Goal: Find specific page/section: Find specific page/section

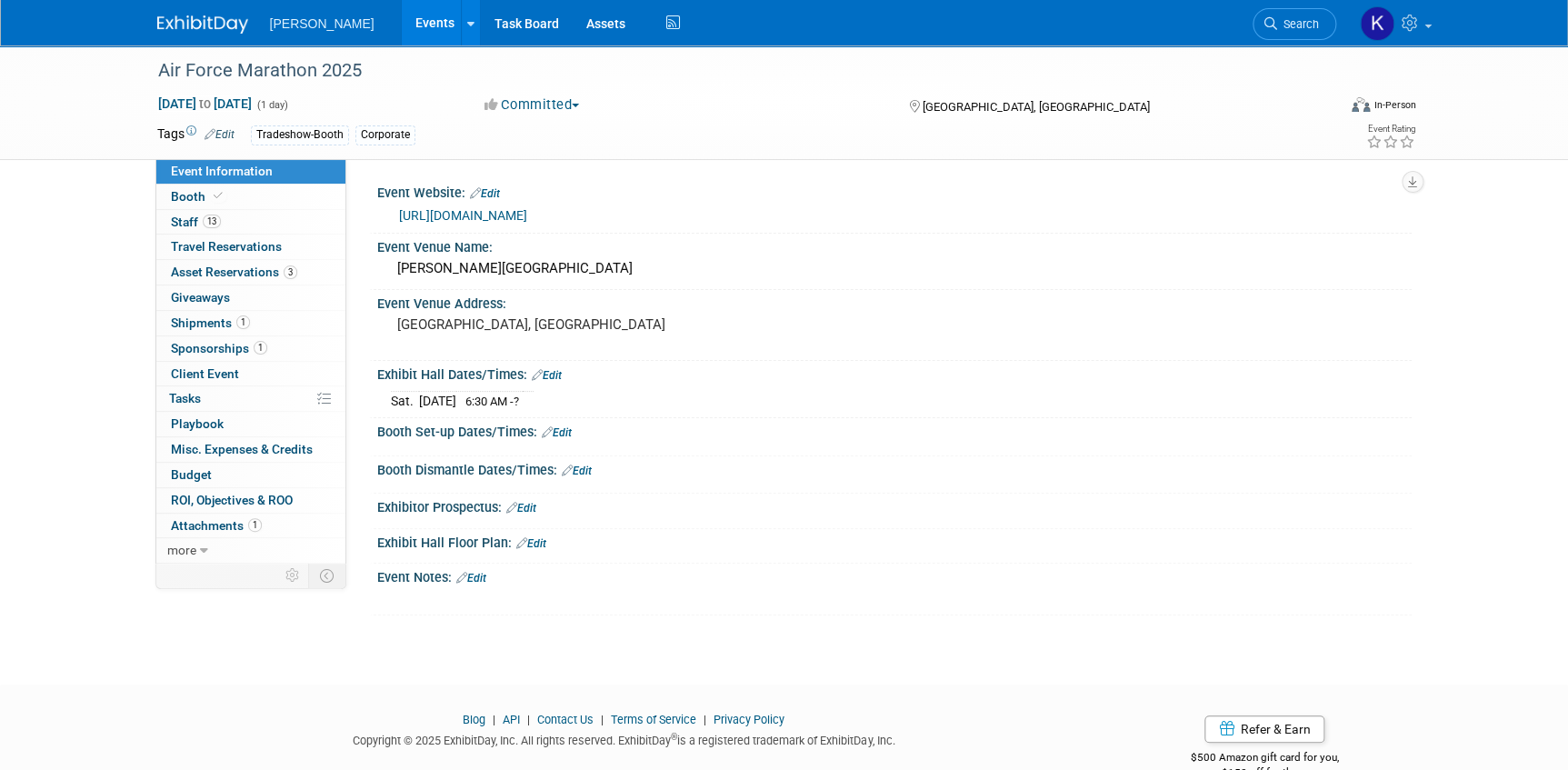
click at [180, 21] on img at bounding box center [202, 24] width 91 height 18
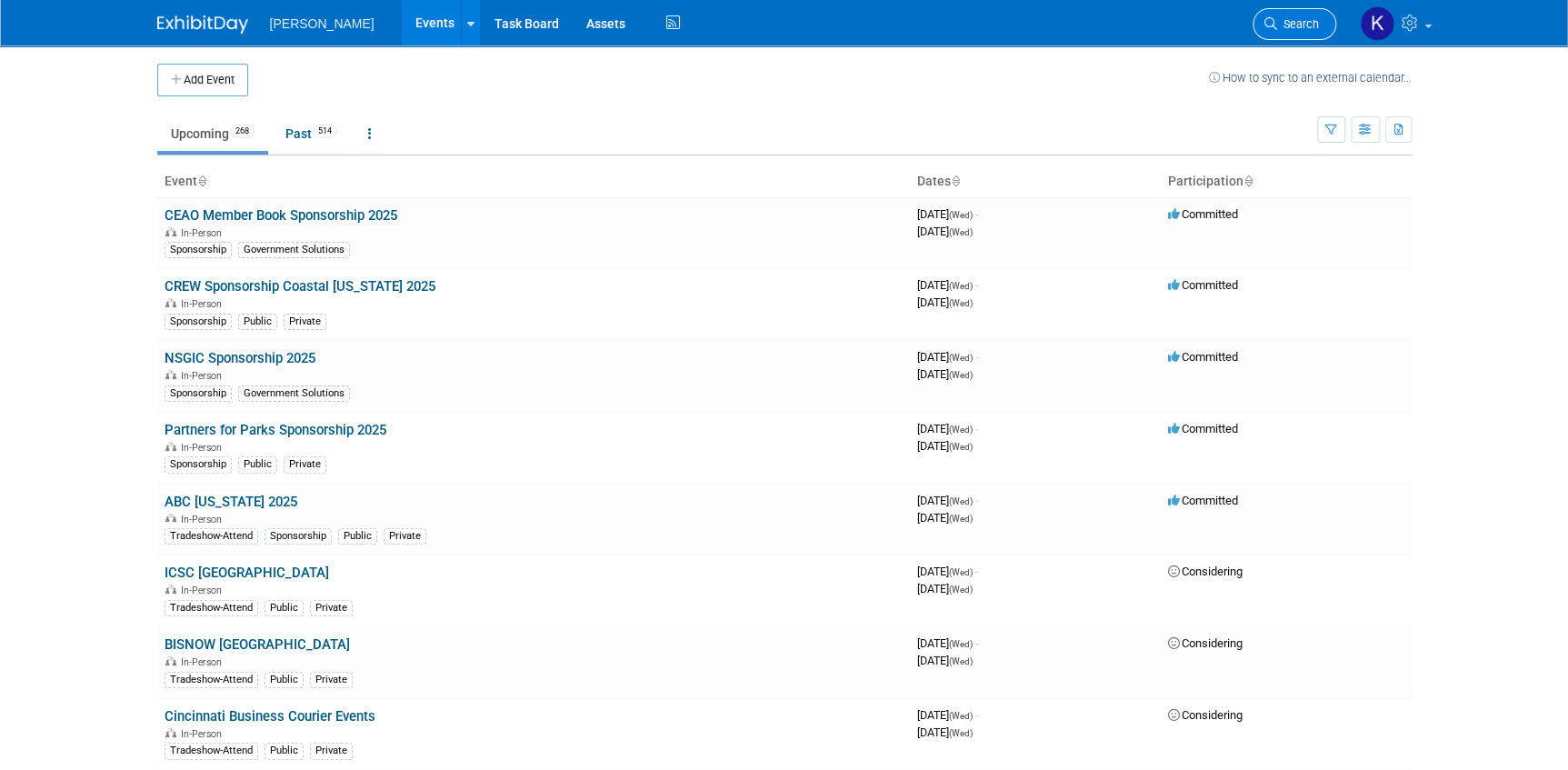
click at [1286, 21] on span "Search" at bounding box center [1297, 24] width 42 height 14
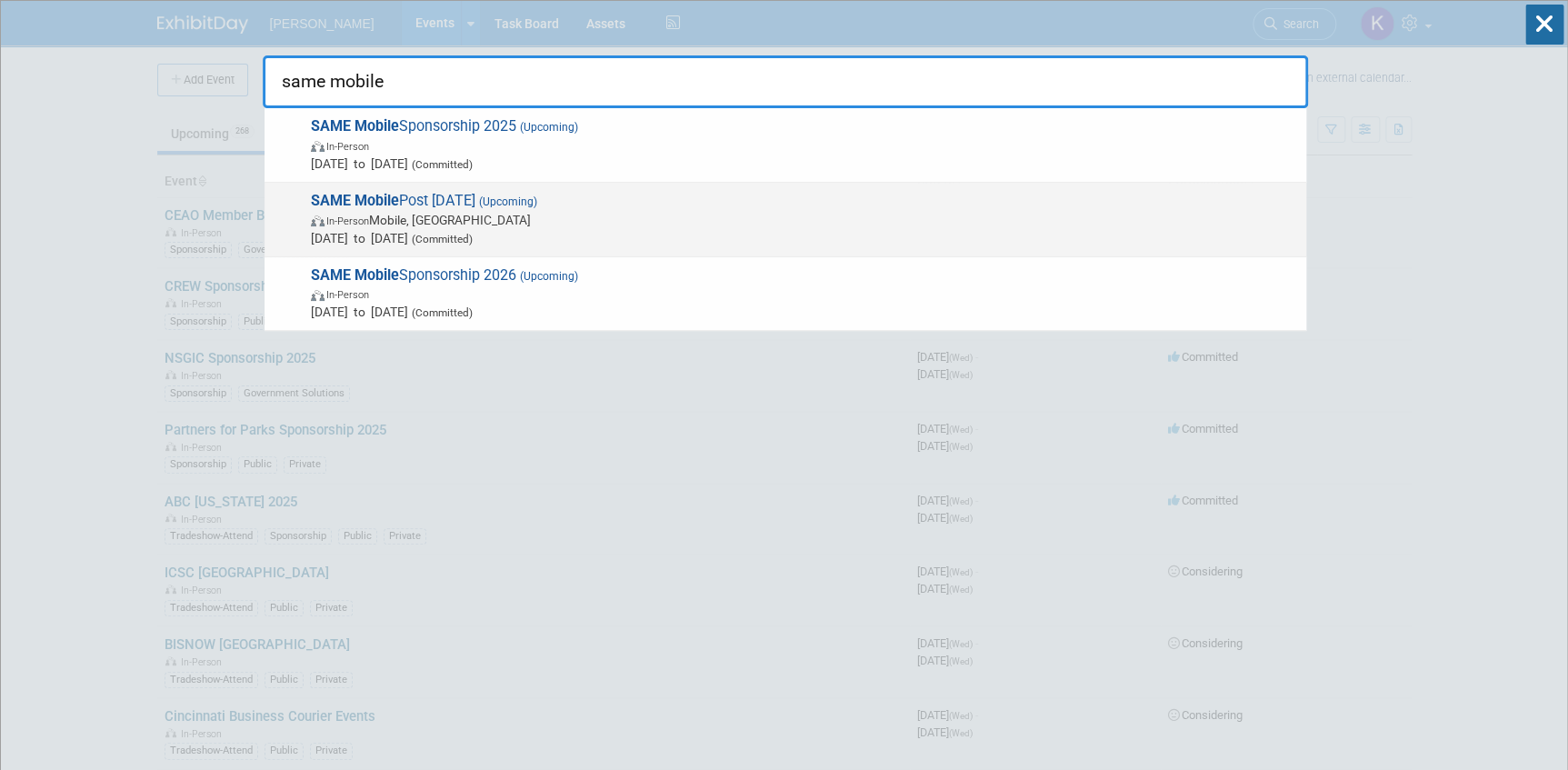
type input "same mobile"
click at [425, 200] on span "SAME Mobile Post [DATE] (Upcoming) In-Person Mobile, AL [DATE] to [DATE] (Commi…" at bounding box center [801, 218] width 991 height 55
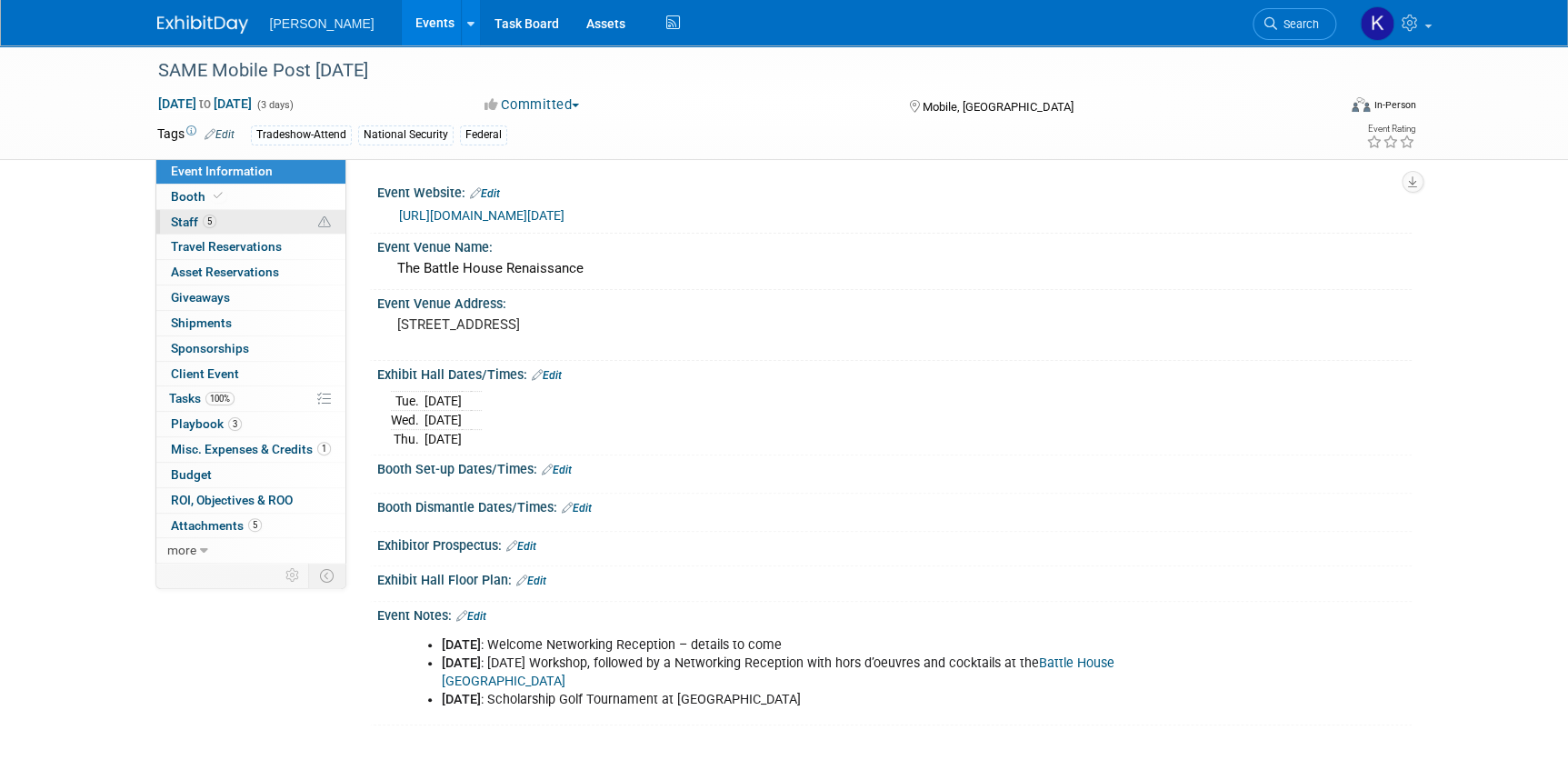
click at [212, 217] on span "5" at bounding box center [209, 221] width 14 height 14
